Goal: Task Accomplishment & Management: Use online tool/utility

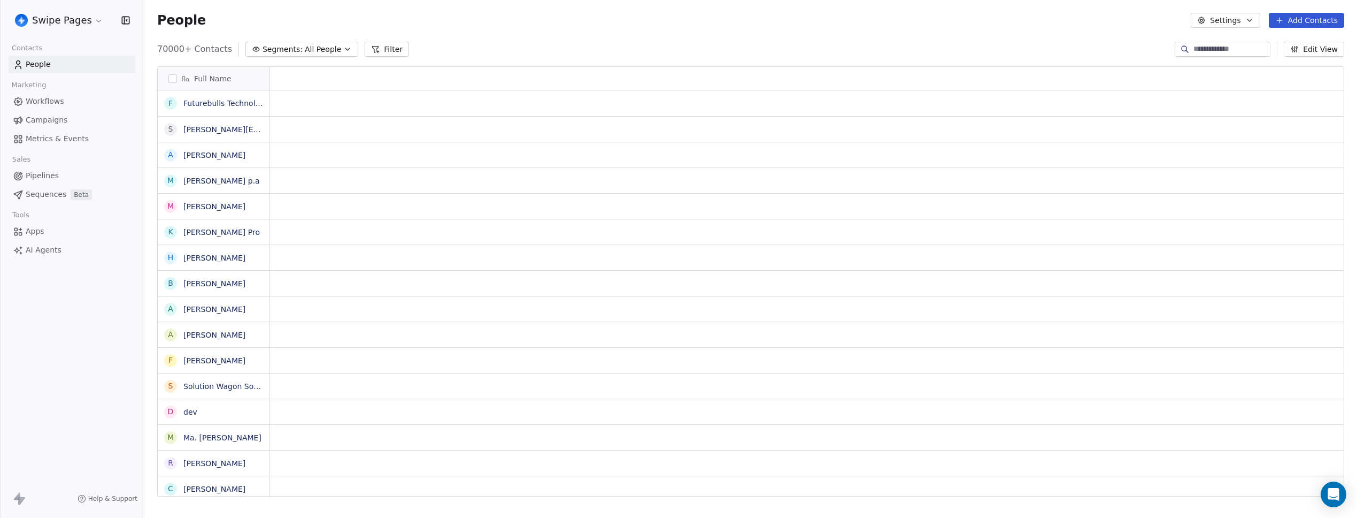
scroll to position [447, 1205]
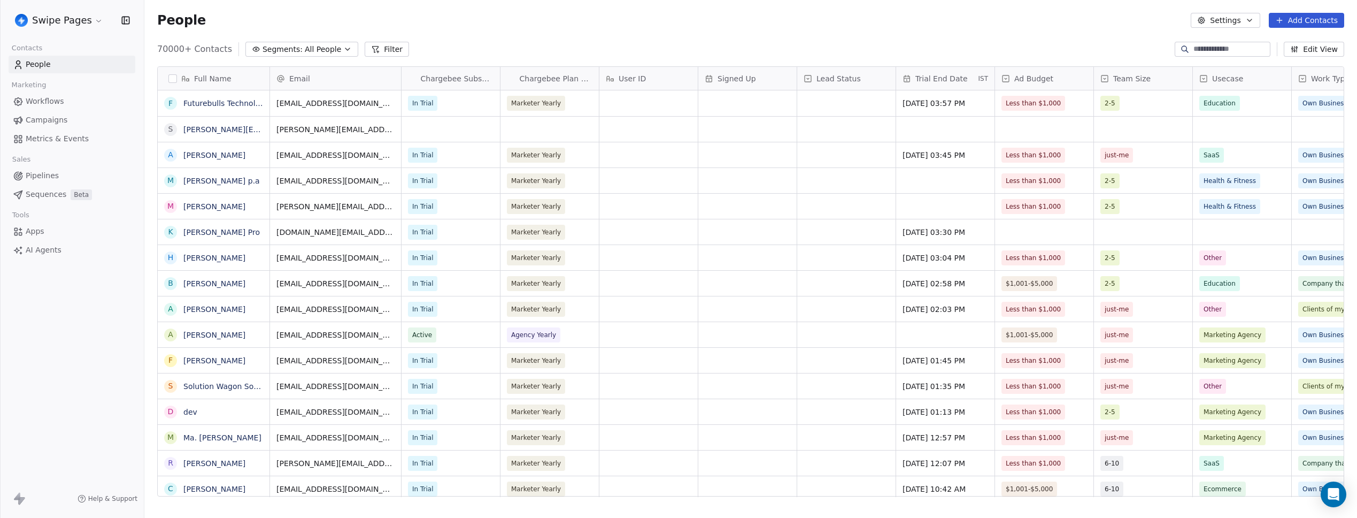
click at [64, 136] on span "Metrics & Events" at bounding box center [57, 138] width 63 height 11
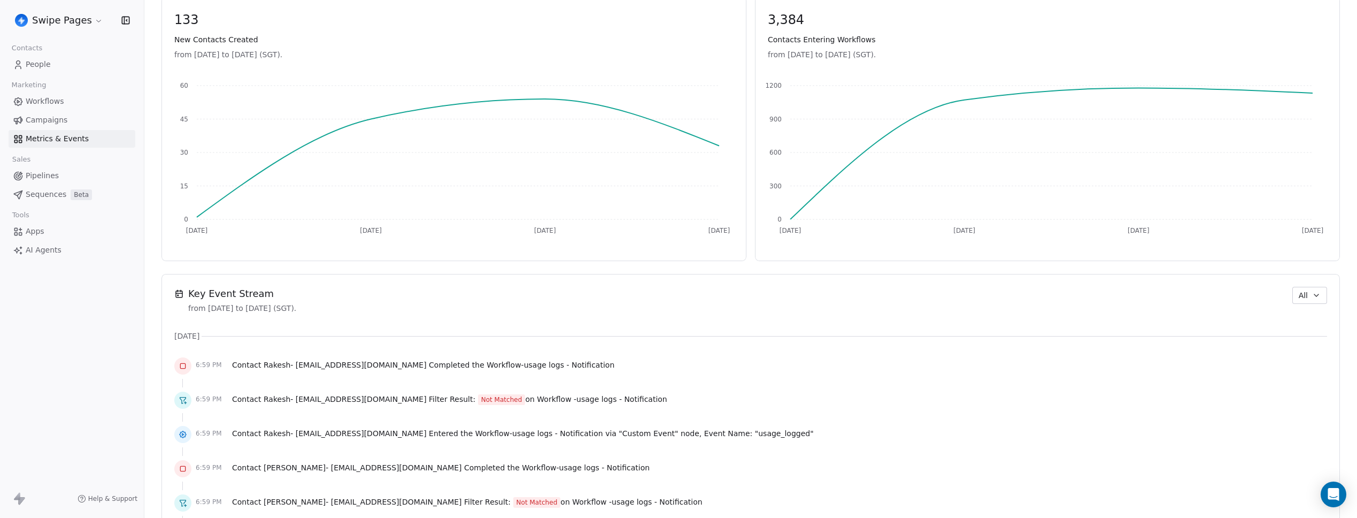
scroll to position [486, 0]
click at [528, 364] on span "usage logs - Notification" at bounding box center [569, 364] width 91 height 9
click at [600, 364] on div "6:59 PM Contact Rakesh - [EMAIL_ADDRESS][DOMAIN_NAME] Completed the Workflow - …" at bounding box center [750, 365] width 1153 height 24
click at [64, 101] on link "Workflows" at bounding box center [72, 101] width 127 height 18
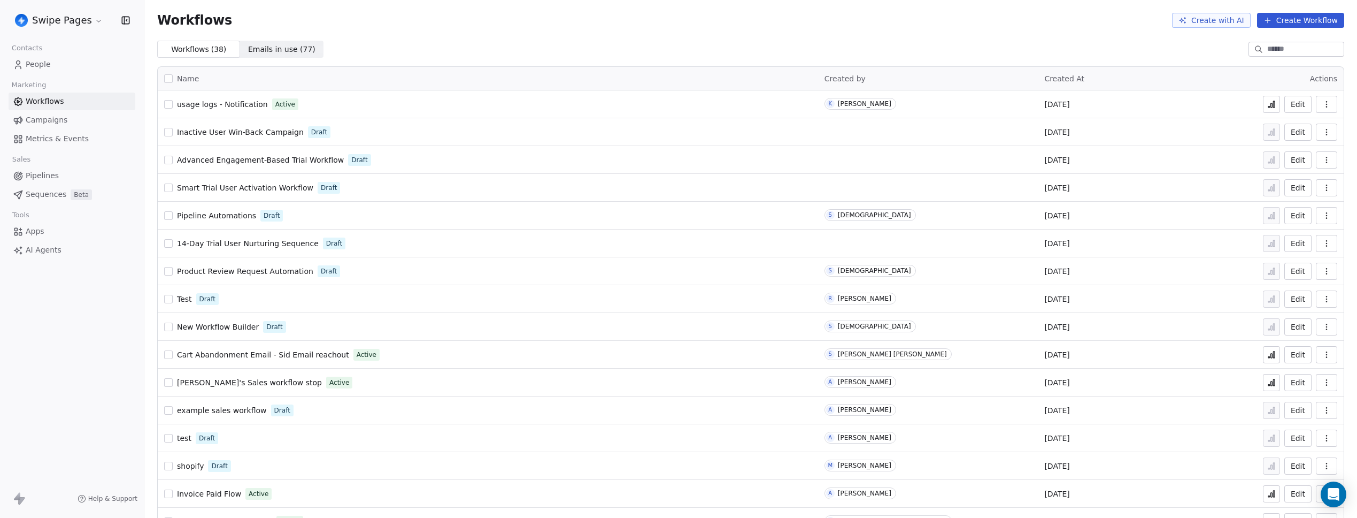
click at [1268, 100] on icon at bounding box center [1271, 104] width 9 height 9
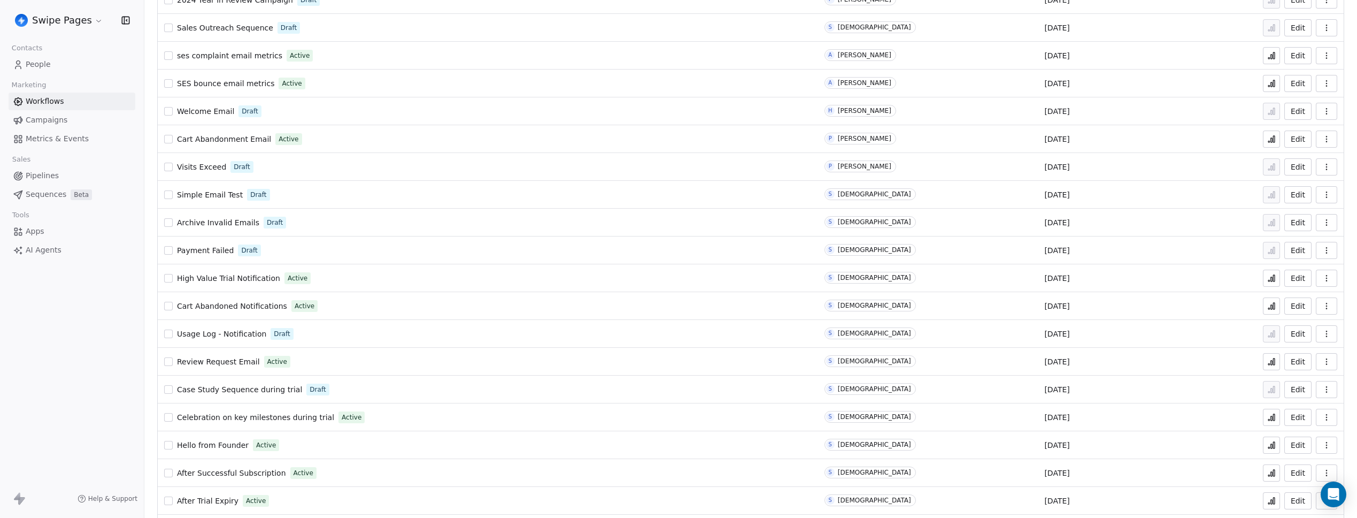
scroll to position [638, 0]
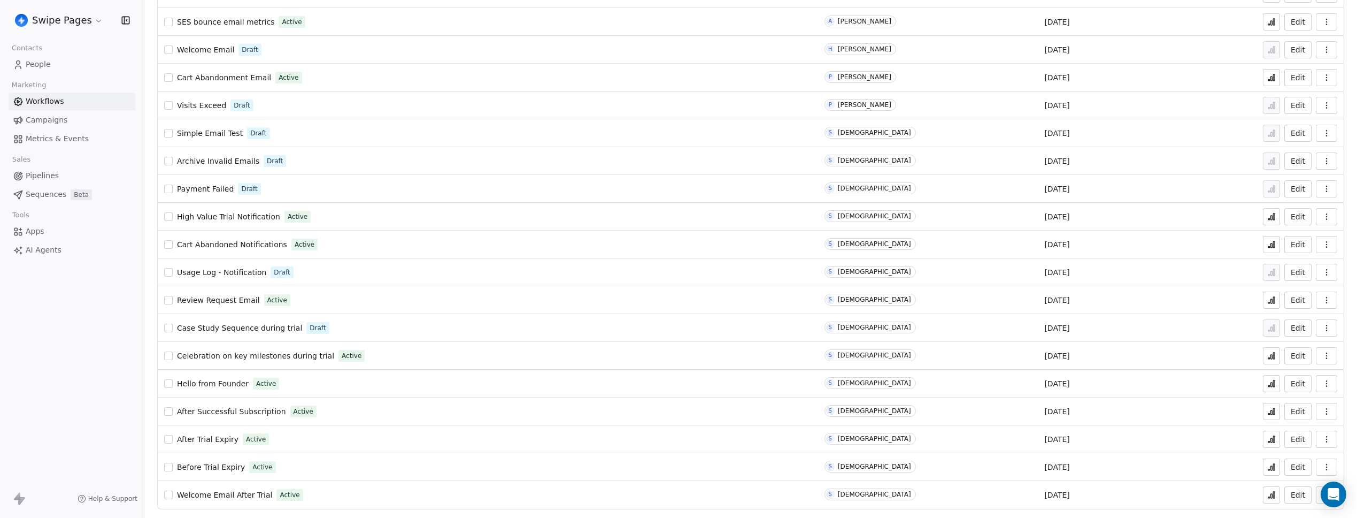
click at [1273, 489] on div "Edit" at bounding box center [1300, 494] width 73 height 15
click at [1267, 493] on icon at bounding box center [1271, 494] width 9 height 9
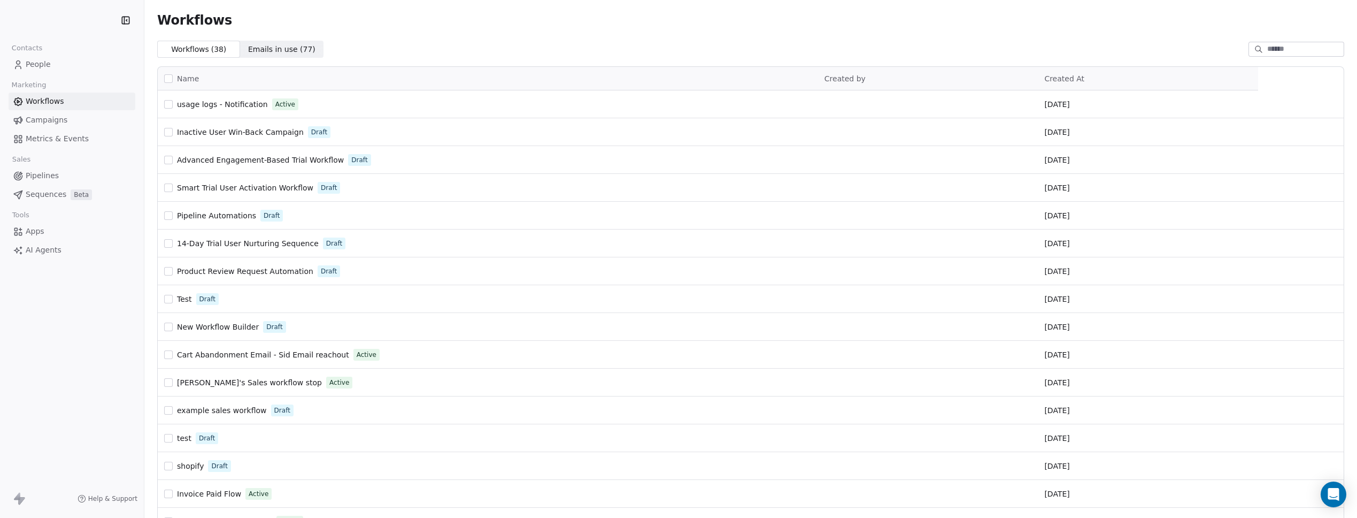
drag, startPoint x: 231, startPoint y: 406, endPoint x: 365, endPoint y: 514, distance: 172.6
